Goal: Book appointment/travel/reservation

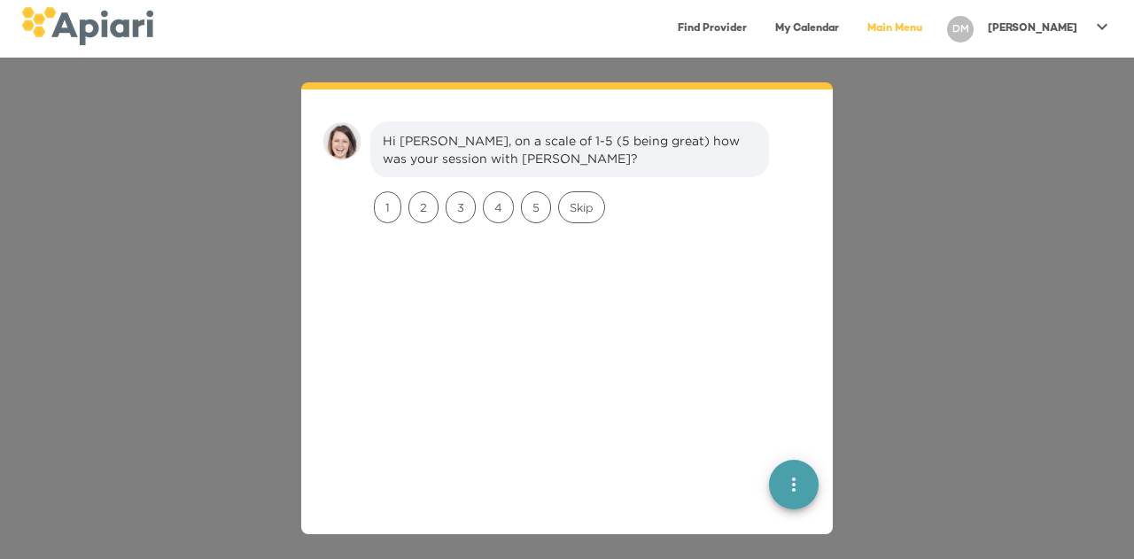
scroll to position [25, 0]
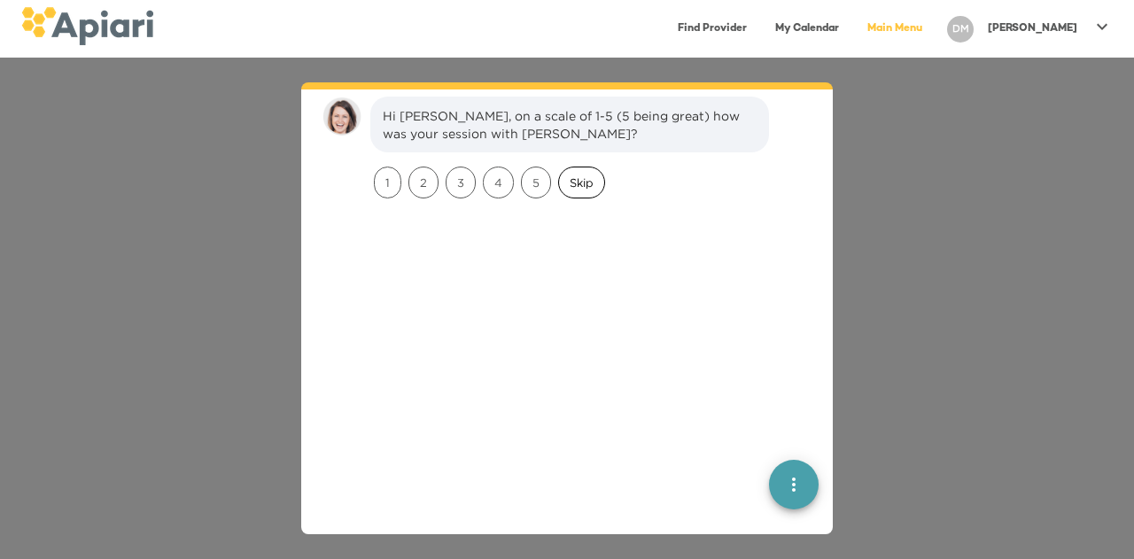
click at [578, 183] on span "Skip" at bounding box center [581, 183] width 45 height 17
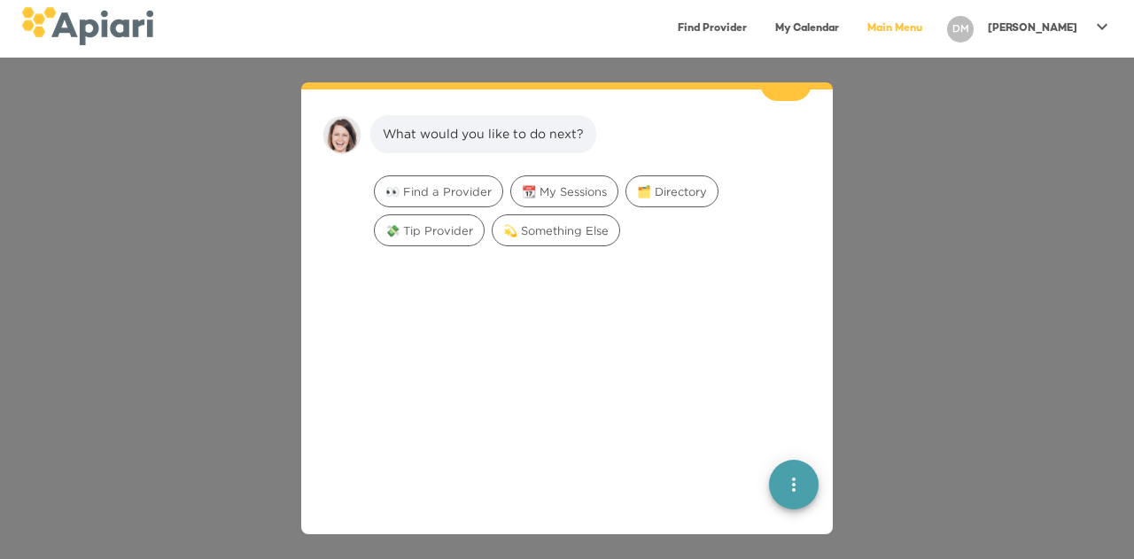
scroll to position [145, 0]
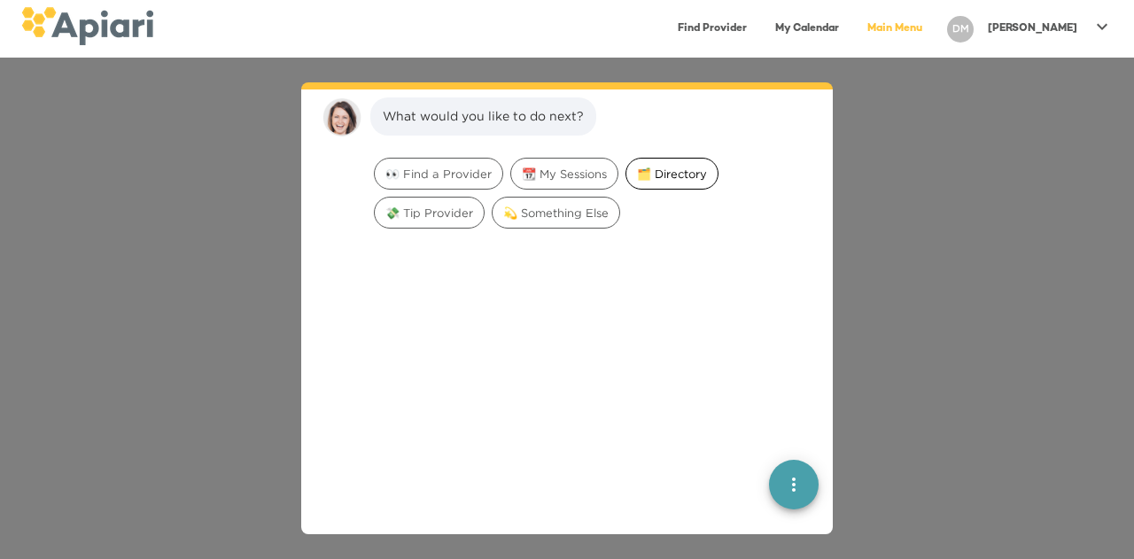
click at [673, 181] on div "🗂️ Directory" at bounding box center [672, 174] width 93 height 32
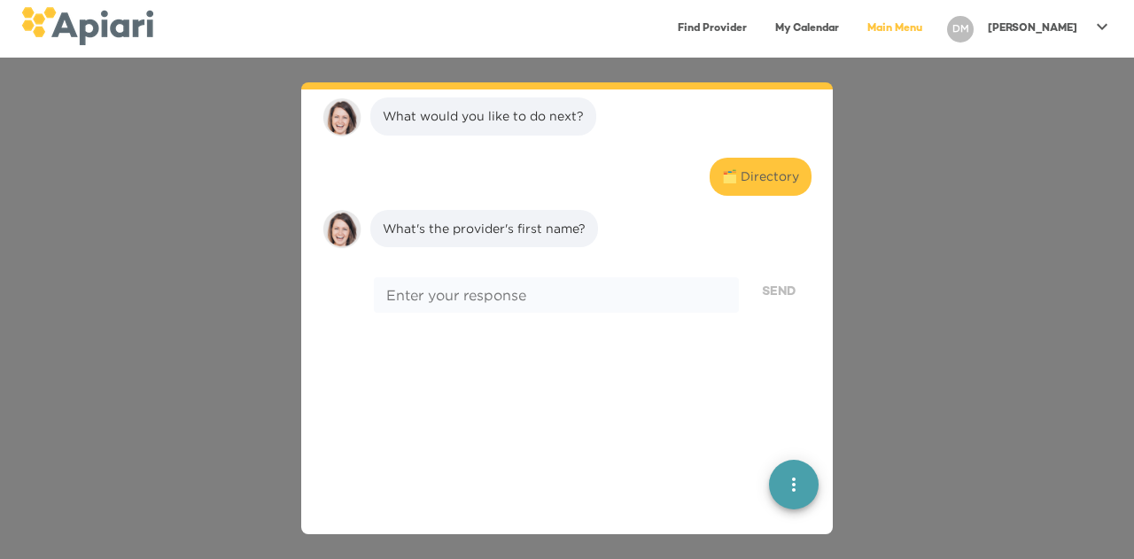
scroll to position [258, 0]
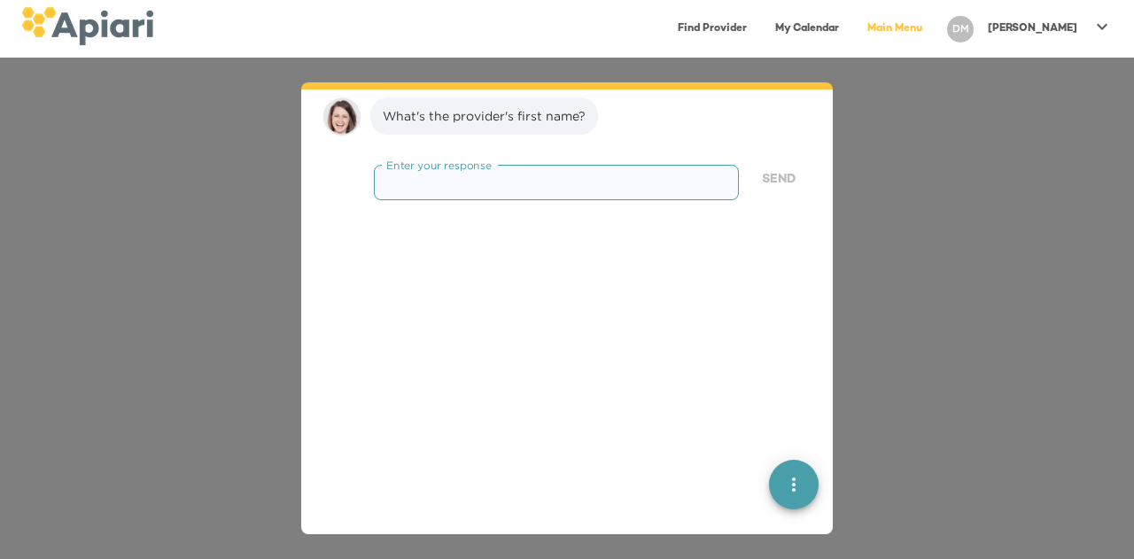
click at [673, 181] on textarea at bounding box center [556, 182] width 340 height 17
type textarea "*******"
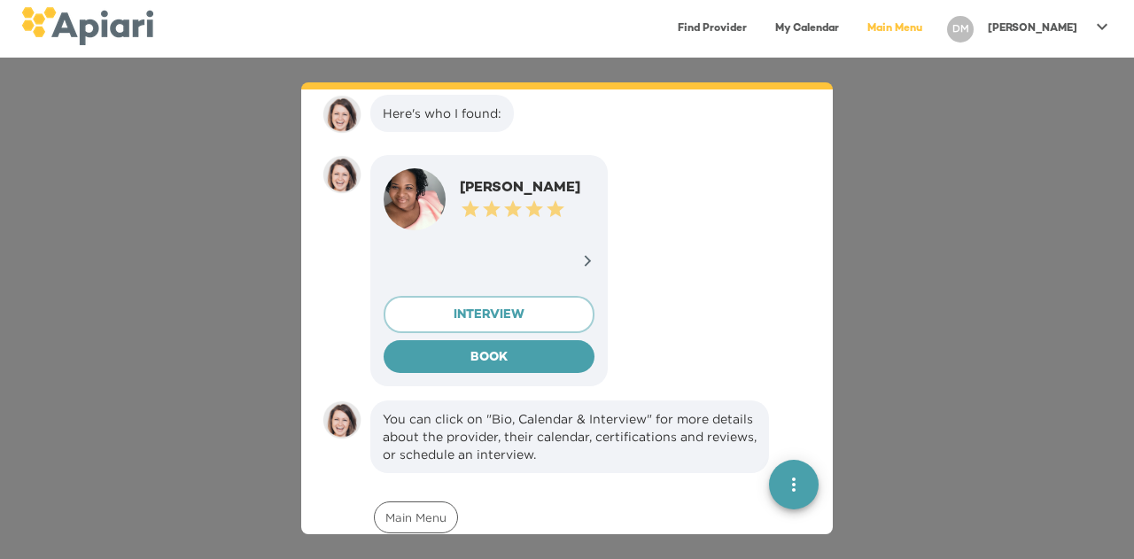
scroll to position [371, 0]
click at [581, 255] on icon at bounding box center [587, 261] width 13 height 13
click at [1132, 434] on div "Hi [PERSON_NAME], on a scale of 1-5 (5 being great) how was your session with […" at bounding box center [567, 309] width 1134 height 502
click at [1129, 425] on div "Hi [PERSON_NAME], on a scale of 1-5 (5 being great) how was your session with […" at bounding box center [567, 309] width 1134 height 502
click at [581, 268] on div at bounding box center [587, 264] width 13 height 18
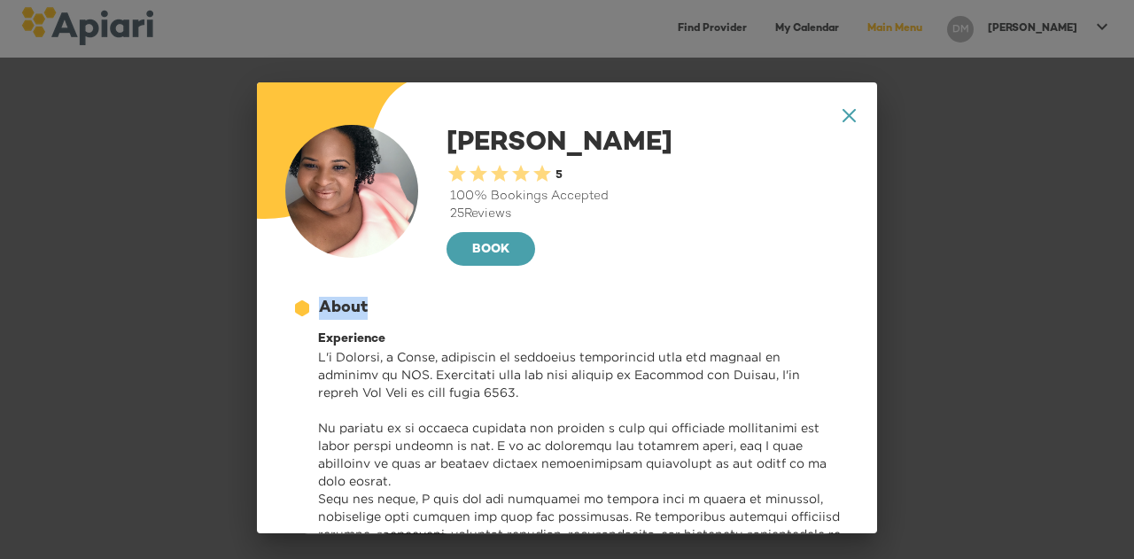
click at [563, 268] on div "BOOK" at bounding box center [648, 249] width 402 height 38
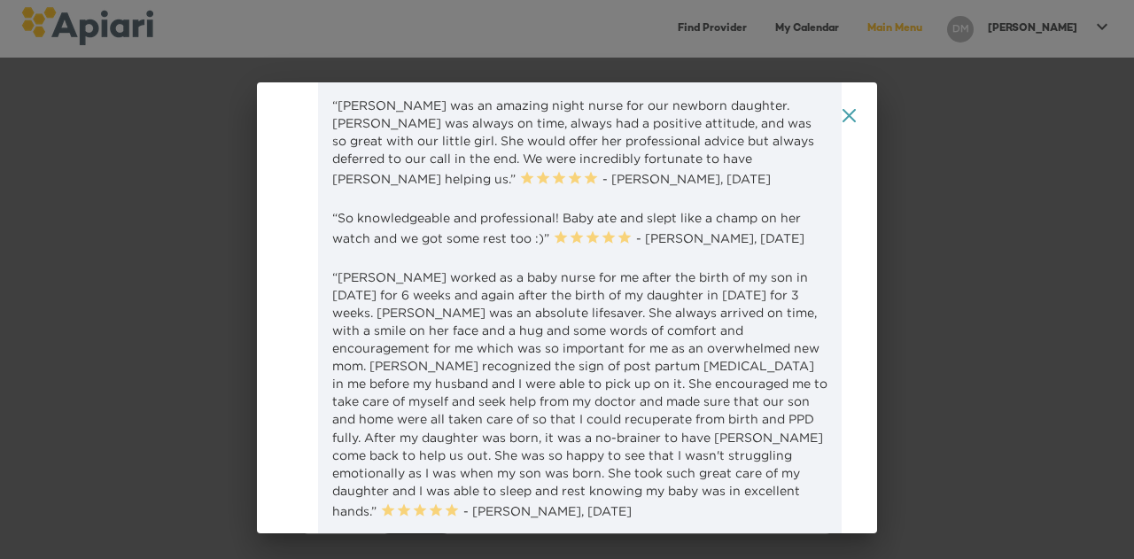
scroll to position [2504, 0]
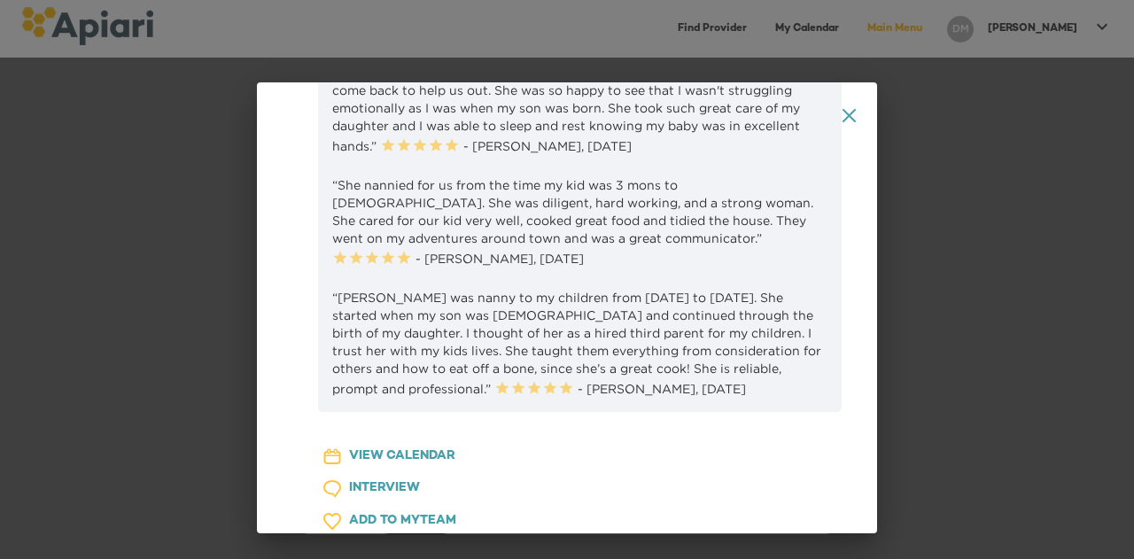
scroll to position [2865, 0]
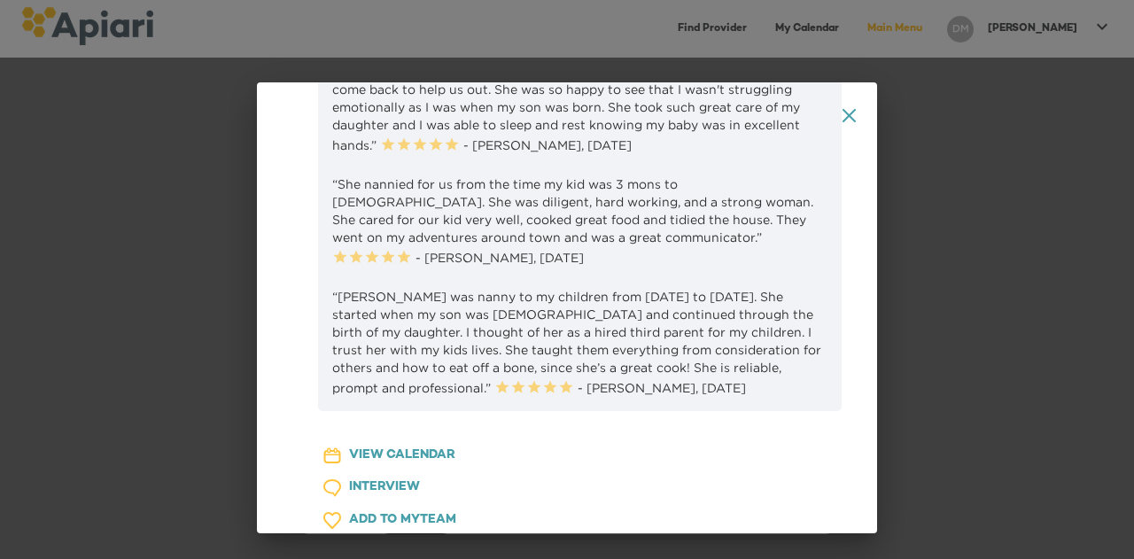
drag, startPoint x: 448, startPoint y: 275, endPoint x: 456, endPoint y: 178, distance: 96.9
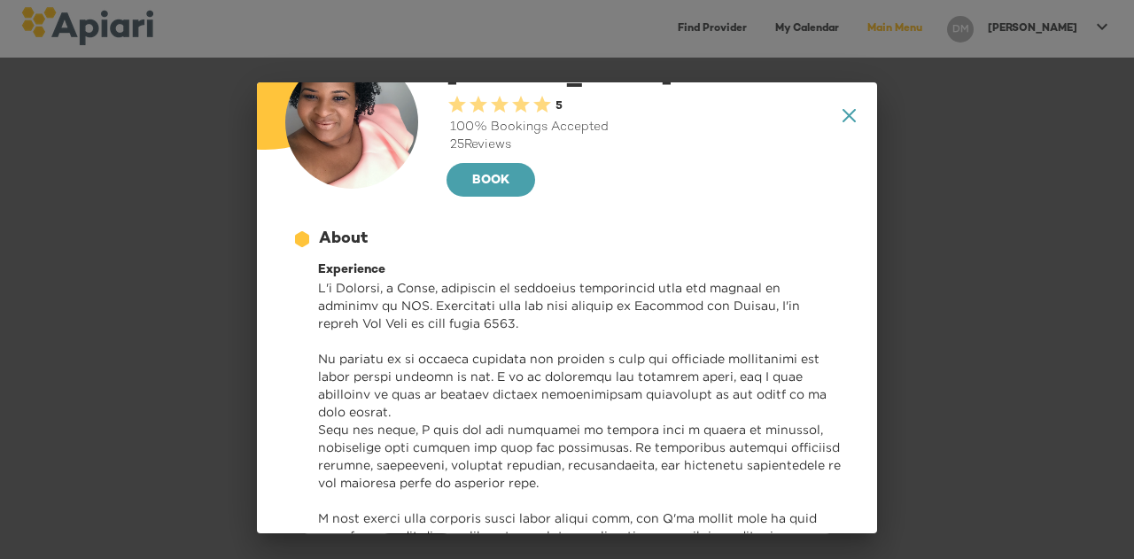
scroll to position [0, 0]
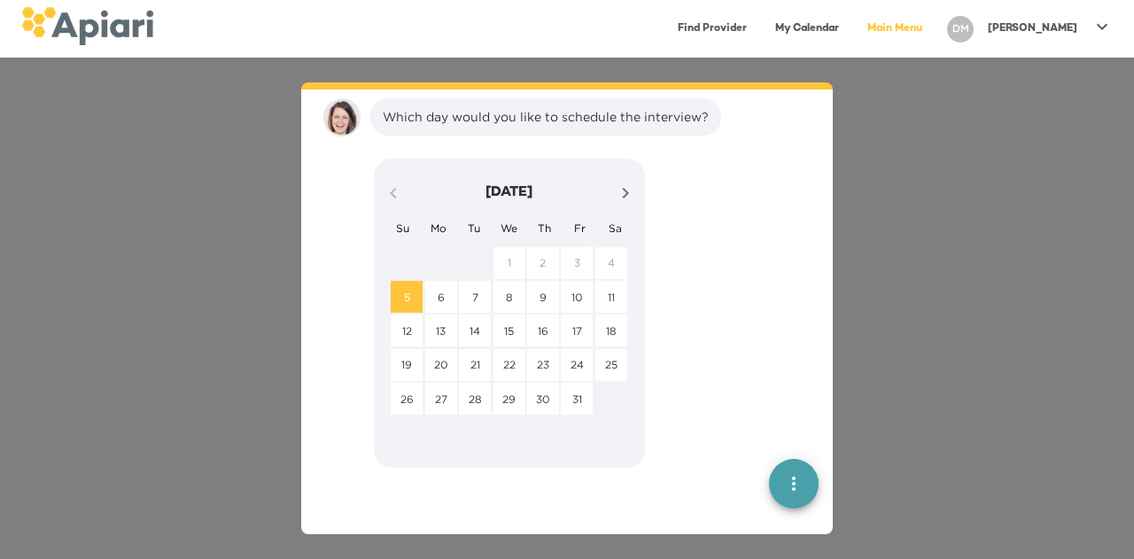
scroll to position [826, 0]
click at [463, 293] on span "7" at bounding box center [475, 297] width 32 height 15
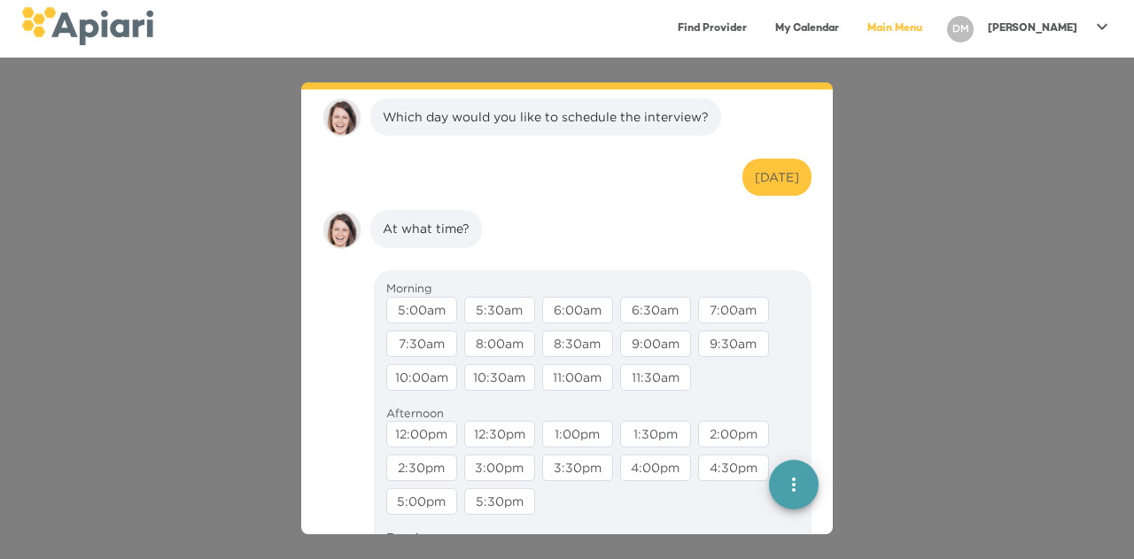
scroll to position [938, 0]
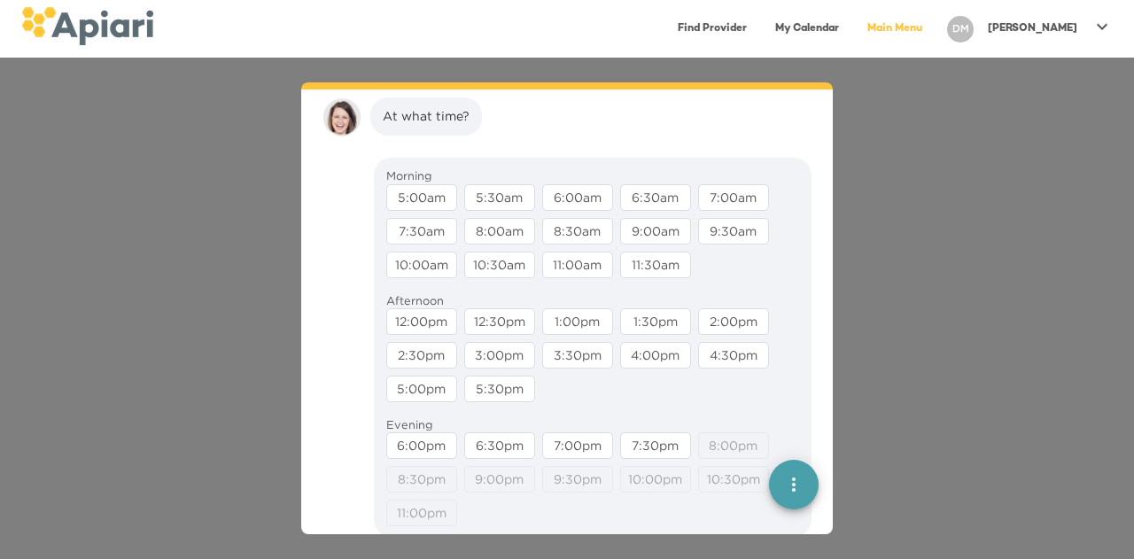
click at [430, 440] on div "6:00pm" at bounding box center [421, 445] width 71 height 27
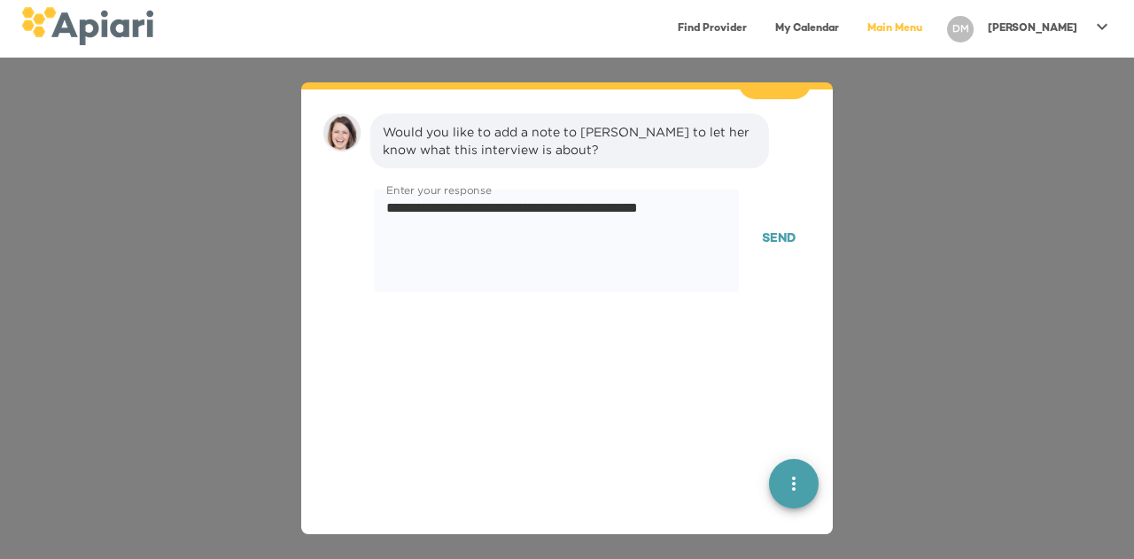
scroll to position [1050, 0]
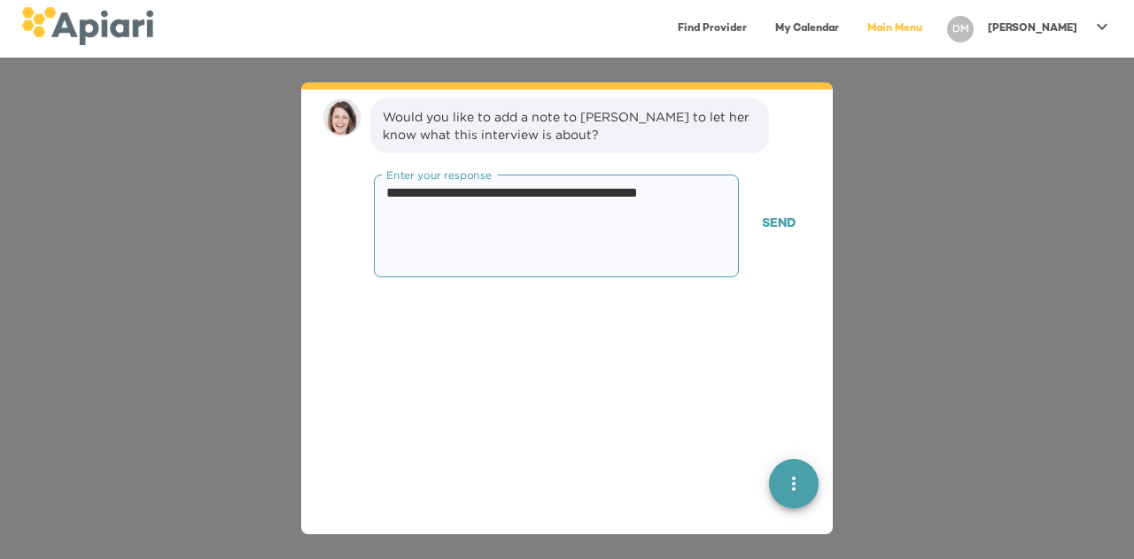
click at [574, 199] on textarea "**********" at bounding box center [549, 226] width 326 height 84
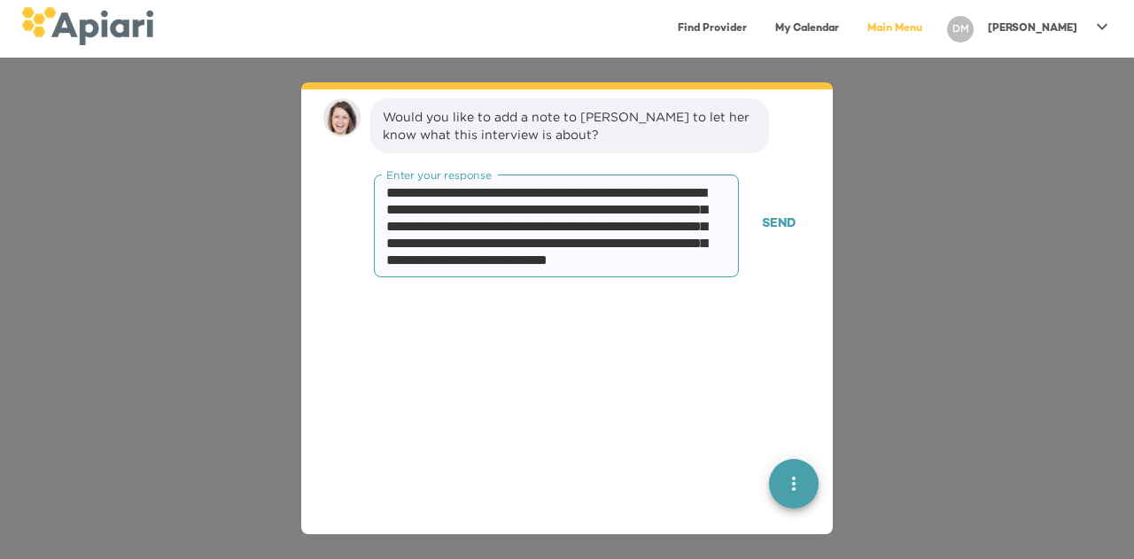
scroll to position [0, 0]
type textarea "**********"
click at [769, 214] on span "Send" at bounding box center [779, 225] width 34 height 22
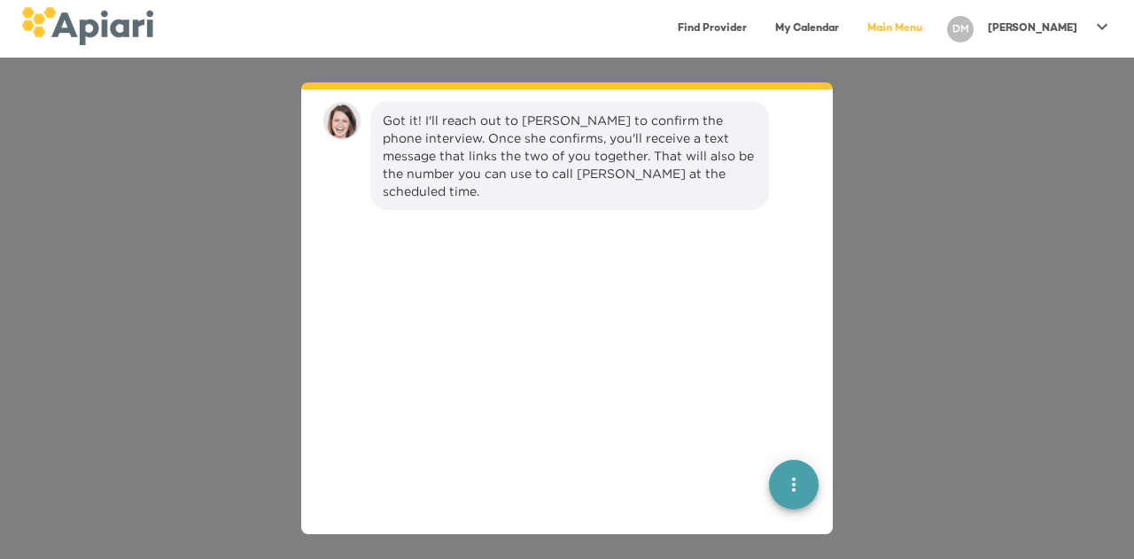
scroll to position [1242, 0]
